Goal: Check status: Check status

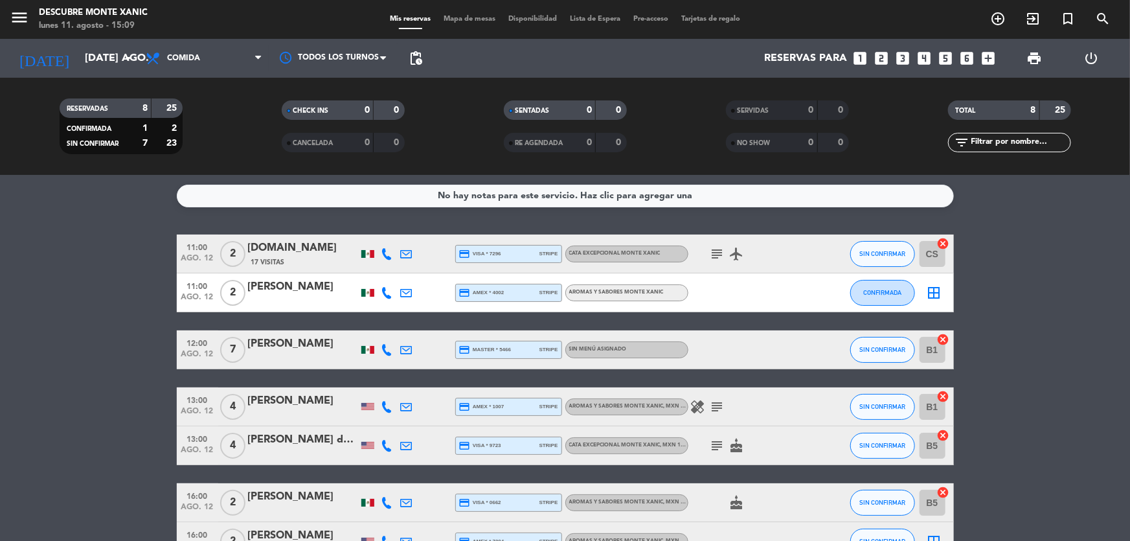
scroll to position [123, 0]
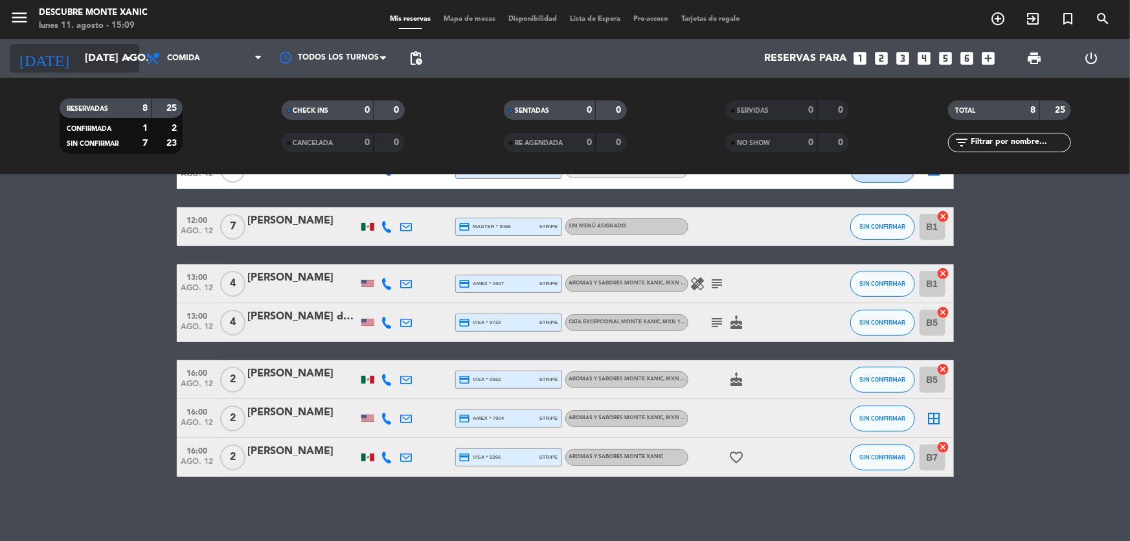
click at [105, 58] on input "[DATE] ago." at bounding box center [146, 58] width 137 height 25
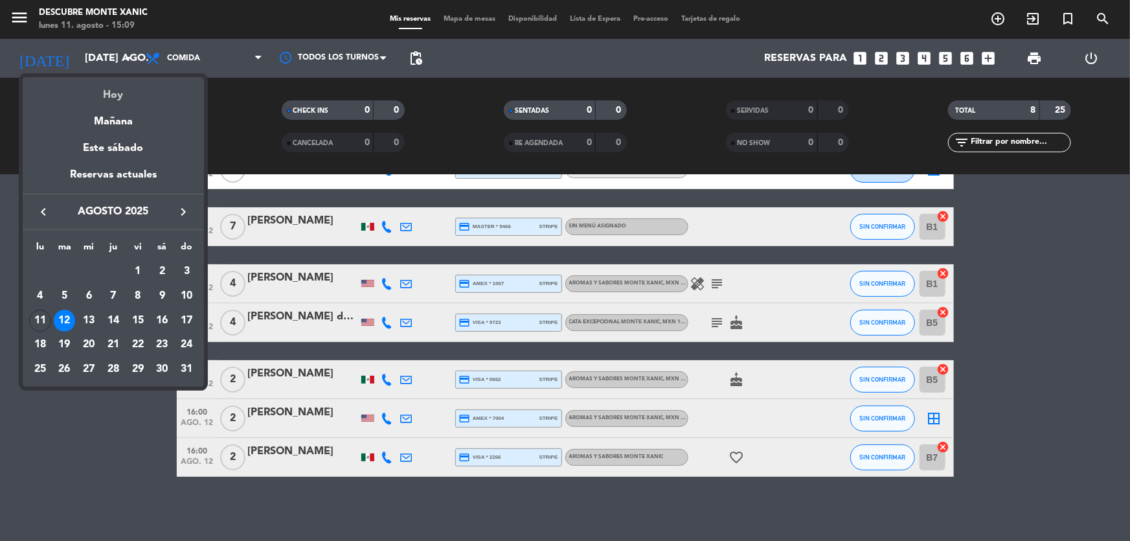
click at [116, 89] on div "Hoy" at bounding box center [113, 90] width 181 height 27
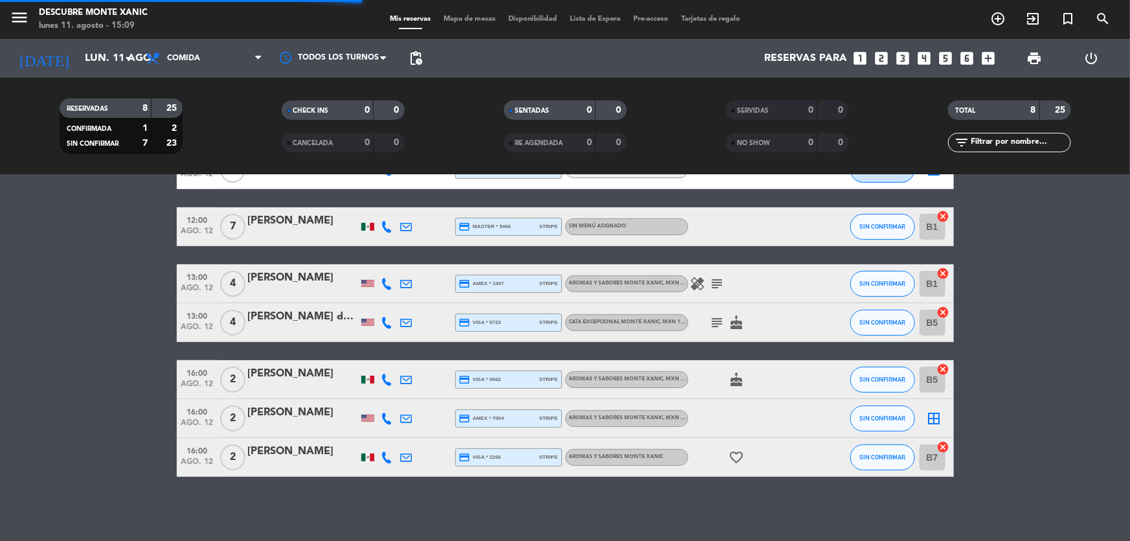
scroll to position [45, 0]
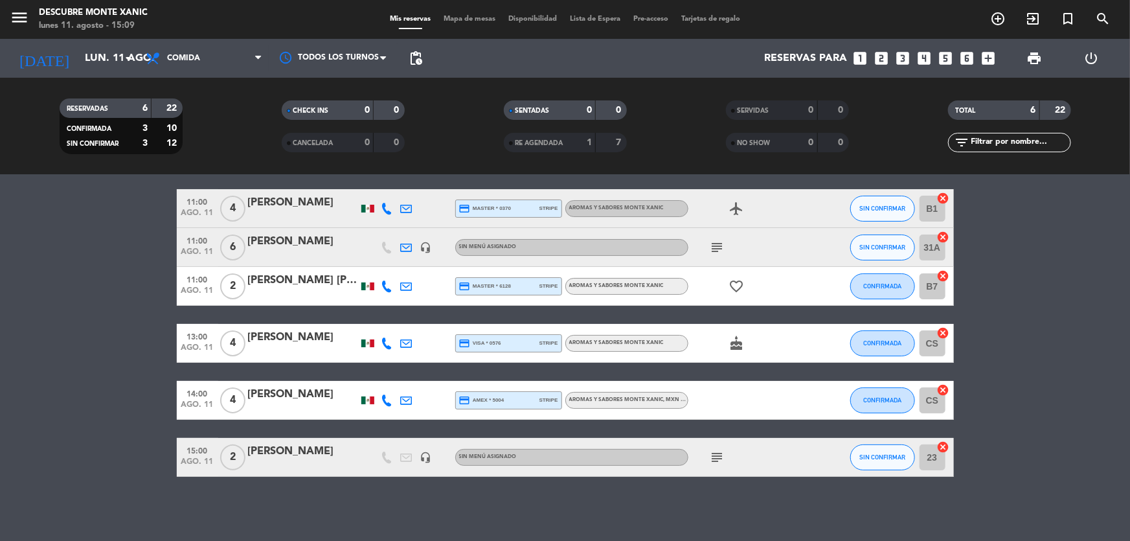
click at [708, 463] on span "subject" at bounding box center [717, 457] width 19 height 16
click at [714, 460] on icon "subject" at bounding box center [718, 457] width 16 height 16
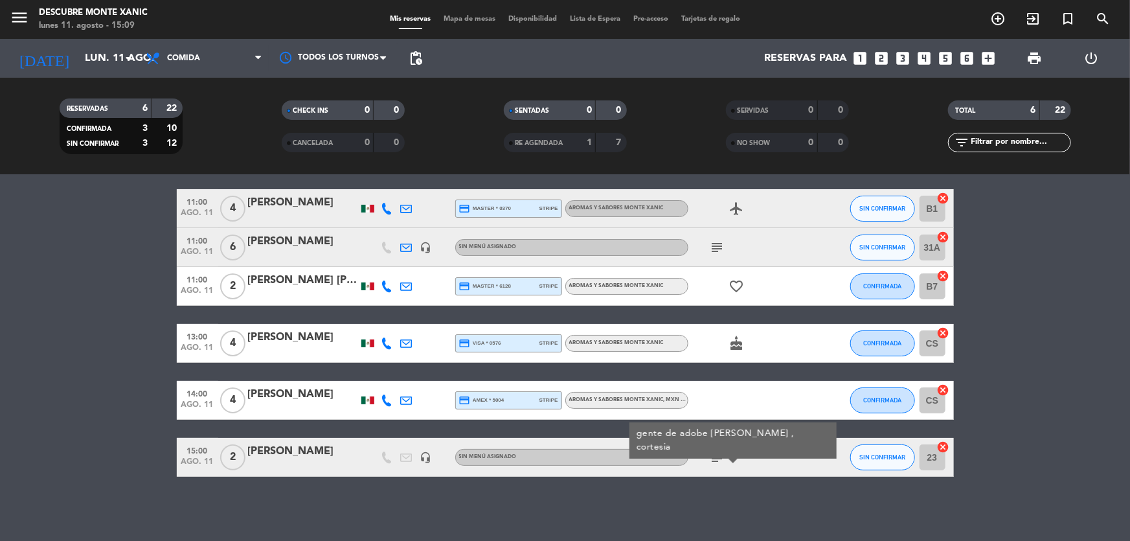
click at [596, 491] on div "No hay notas para este servicio. Haz clic para agregar una 11:00 ago. 11 4 Desi…" at bounding box center [565, 358] width 1130 height 366
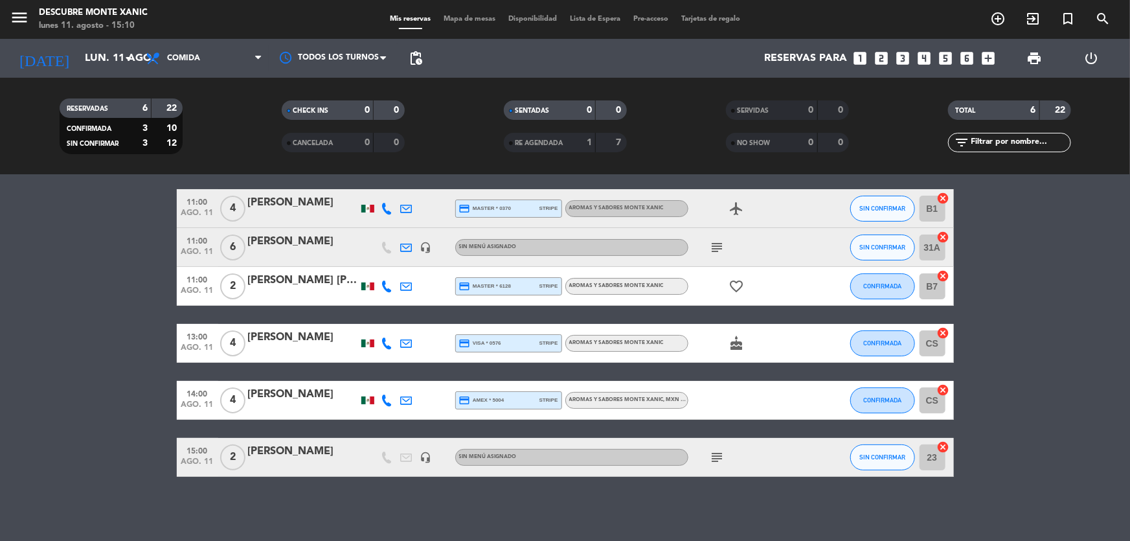
click at [722, 462] on icon "subject" at bounding box center [718, 457] width 16 height 16
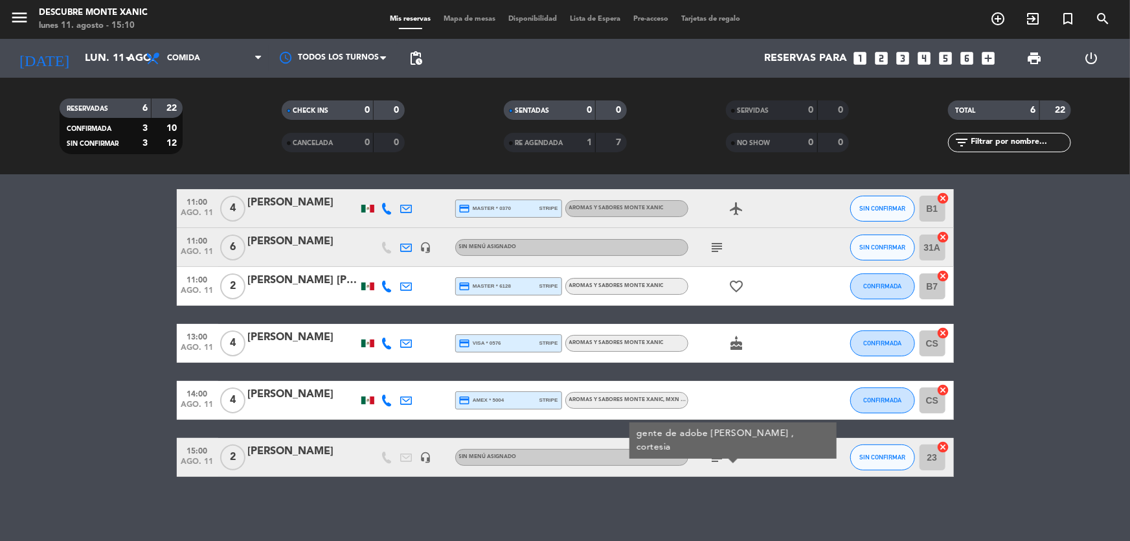
click at [723, 478] on div "No hay notas para este servicio. Haz clic para agregar una 11:00 ago. 11 4 Desi…" at bounding box center [565, 358] width 1130 height 366
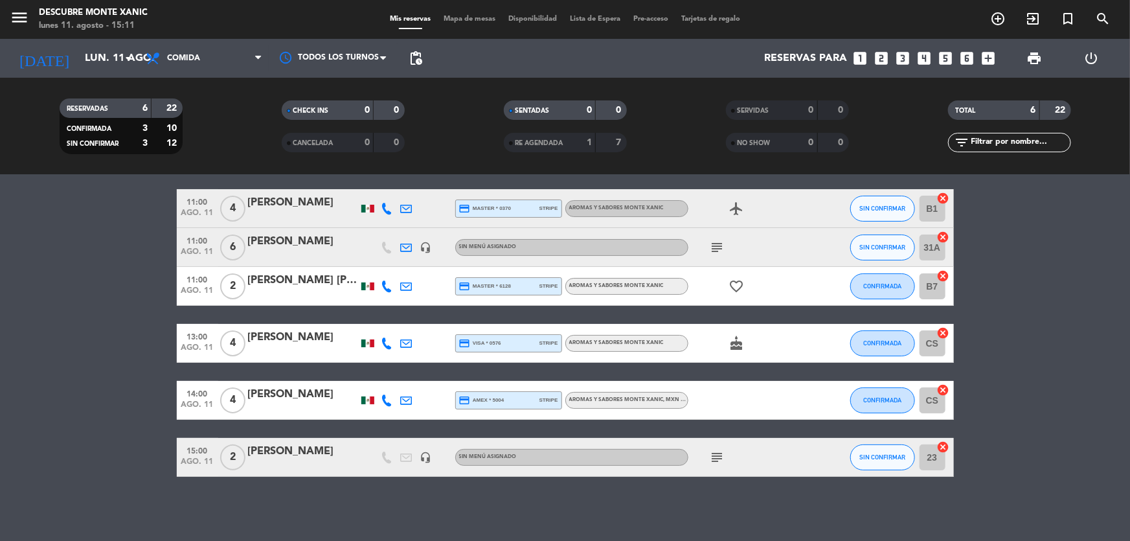
click at [719, 453] on icon "subject" at bounding box center [718, 457] width 16 height 16
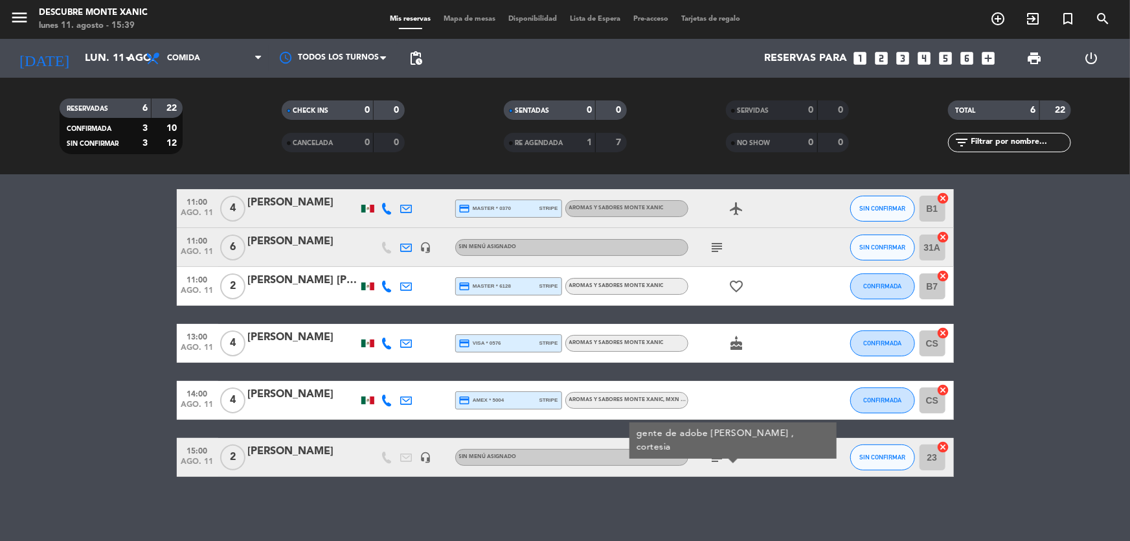
click at [714, 241] on icon "subject" at bounding box center [718, 248] width 16 height 16
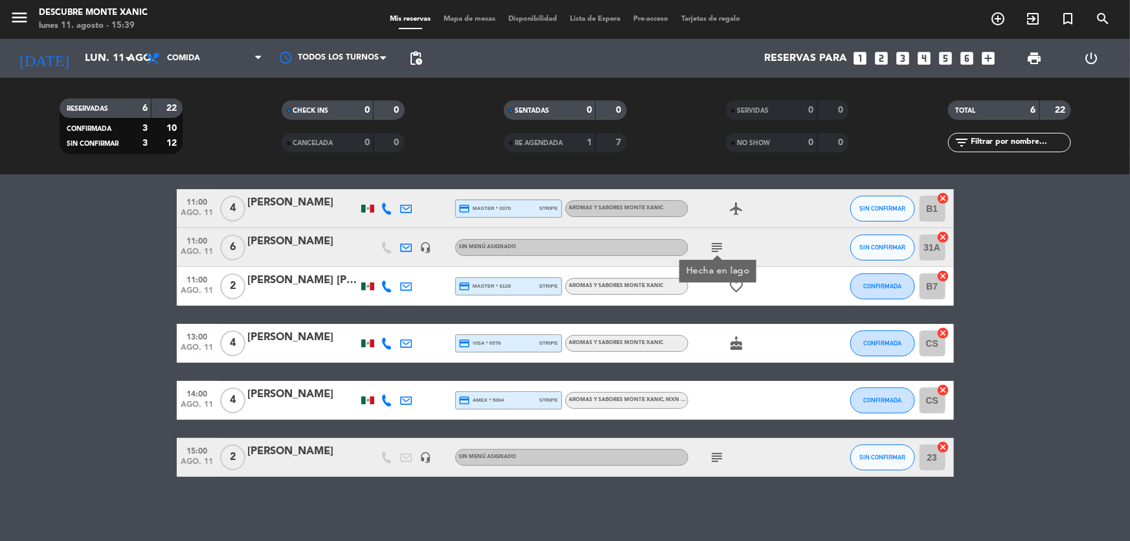
click at [783, 273] on div "favorite_border" at bounding box center [746, 286] width 117 height 38
click at [716, 455] on icon "subject" at bounding box center [718, 457] width 16 height 16
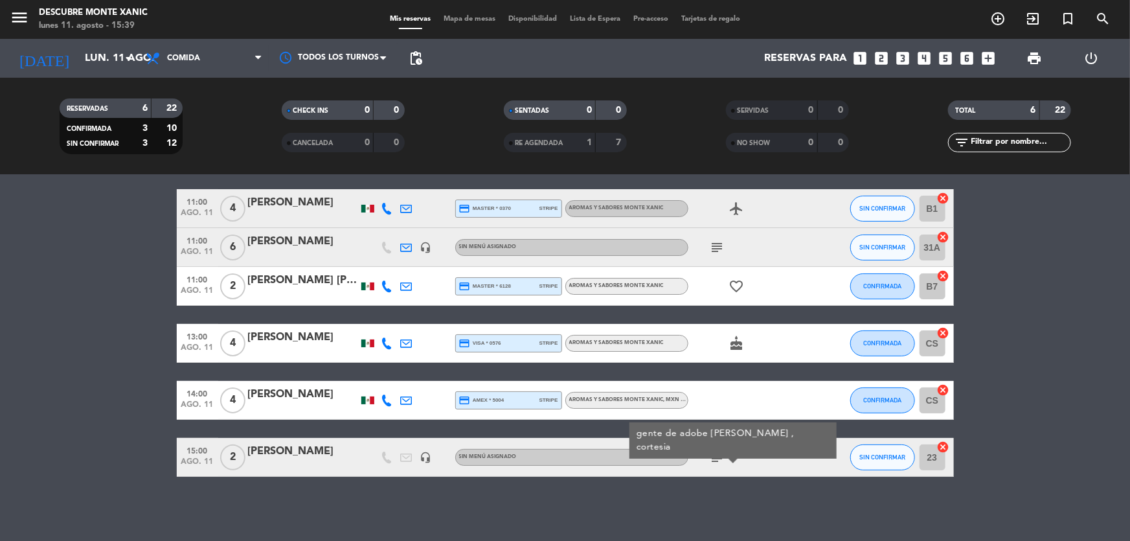
click at [770, 518] on div "No hay notas para este servicio. Haz clic para agregar una 11:00 ago. 11 4 Desi…" at bounding box center [565, 358] width 1130 height 366
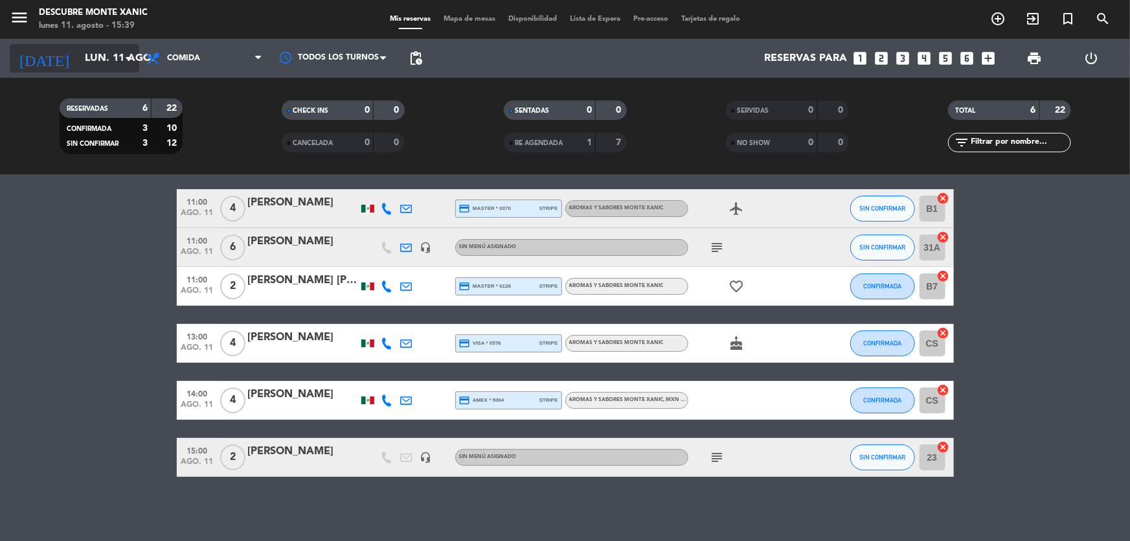
click at [99, 59] on input "lun. 11 ago." at bounding box center [146, 58] width 137 height 25
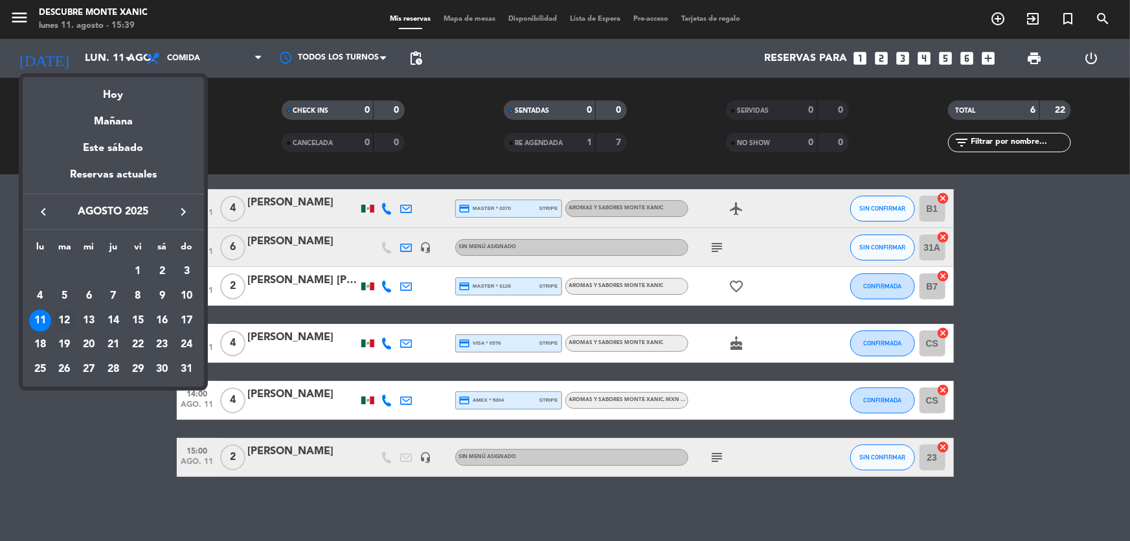
click at [67, 321] on div "12" at bounding box center [65, 320] width 22 height 22
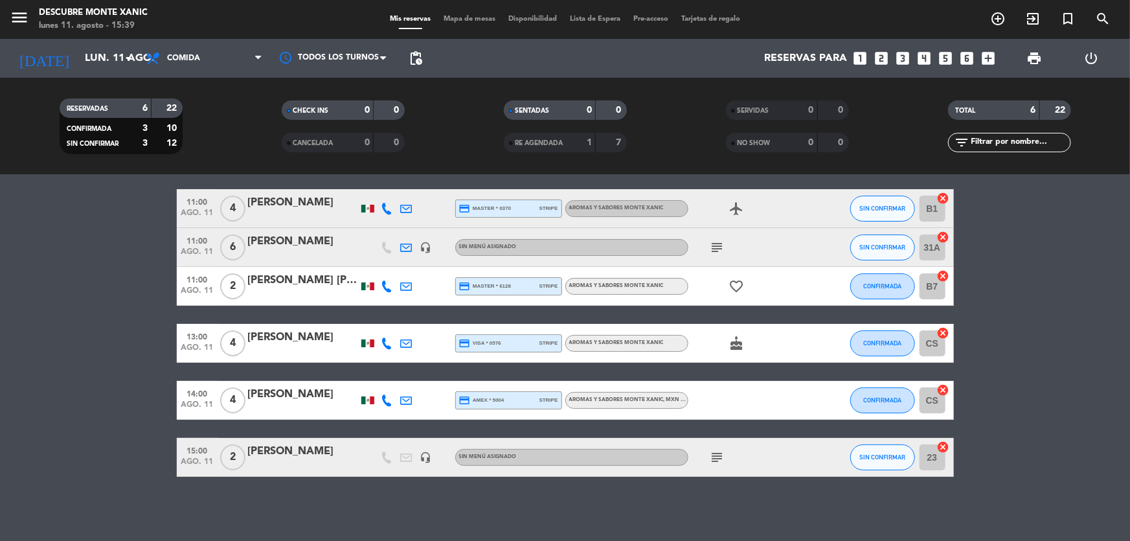
type input "[DATE] ago."
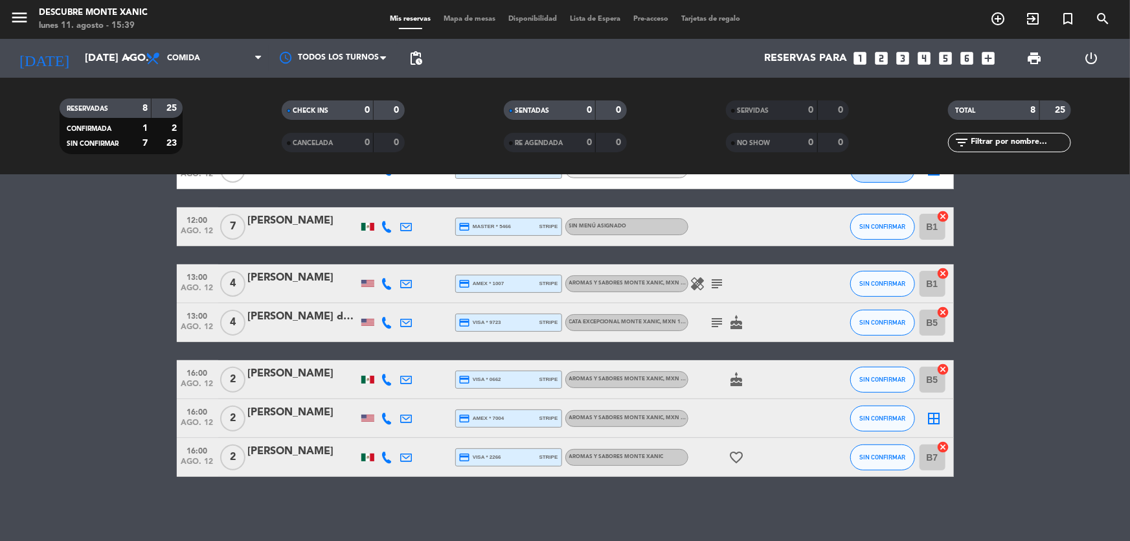
scroll to position [0, 0]
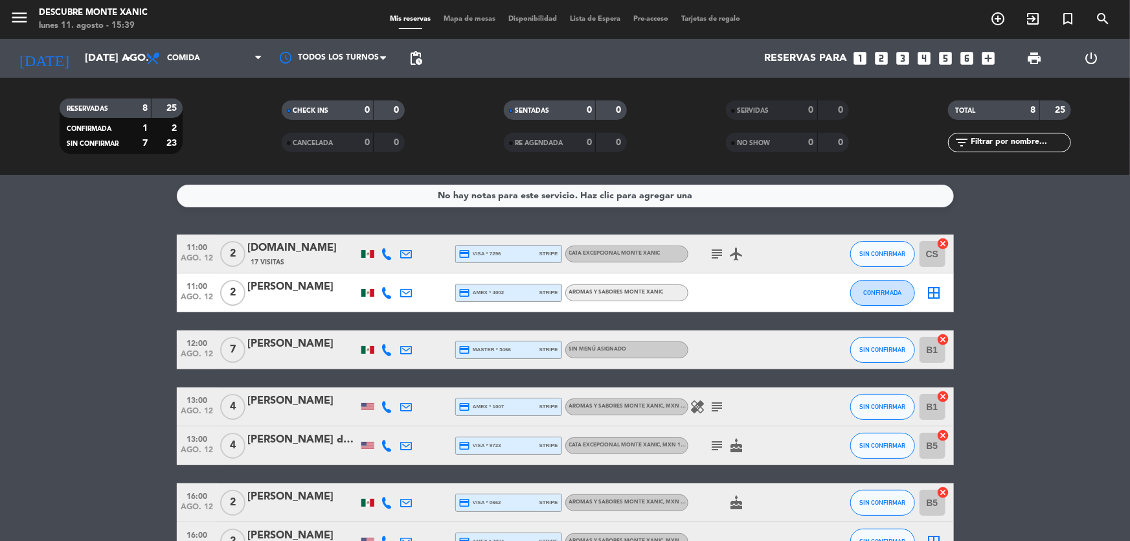
click at [721, 254] on icon "subject" at bounding box center [718, 254] width 16 height 16
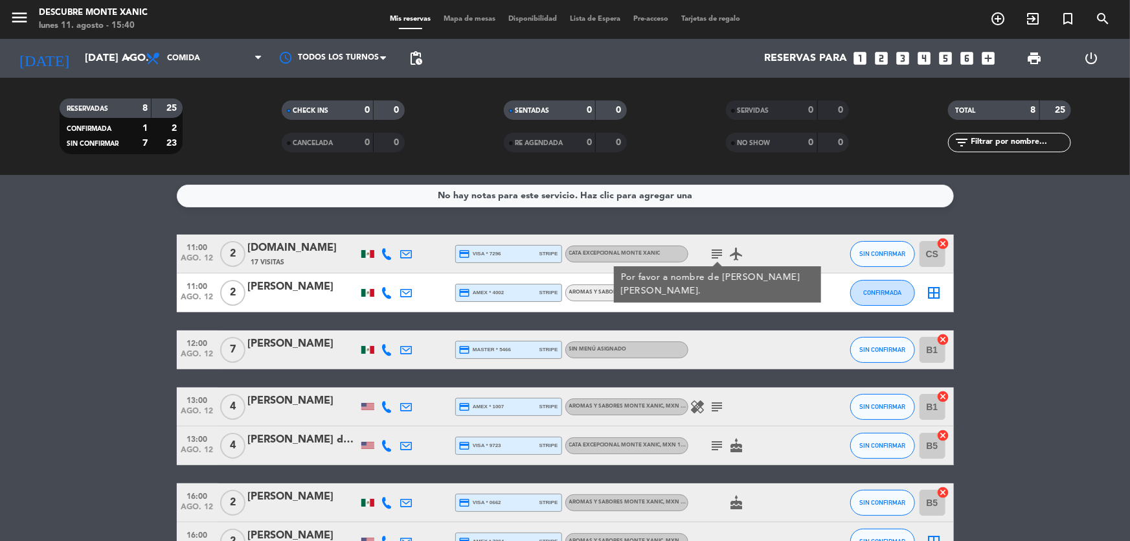
click at [714, 405] on icon "subject" at bounding box center [718, 407] width 16 height 16
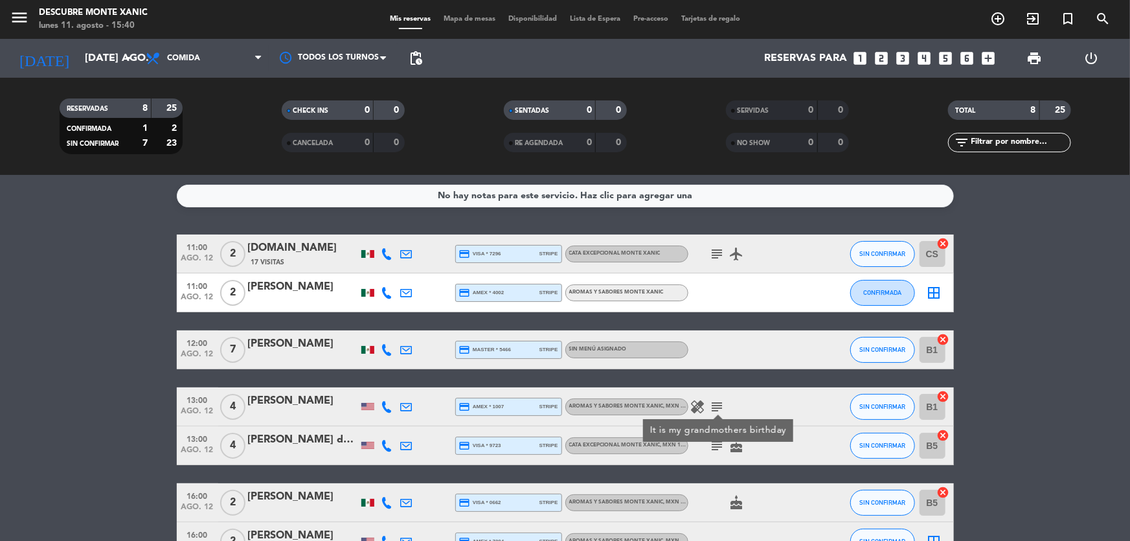
click at [790, 412] on div "healing subject It is my grandmothers birthday" at bounding box center [746, 406] width 117 height 38
click at [714, 438] on icon "subject" at bounding box center [718, 446] width 16 height 16
click at [801, 430] on div "subject Can we see the lake cake" at bounding box center [746, 445] width 117 height 38
